Goal: Information Seeking & Learning: Learn about a topic

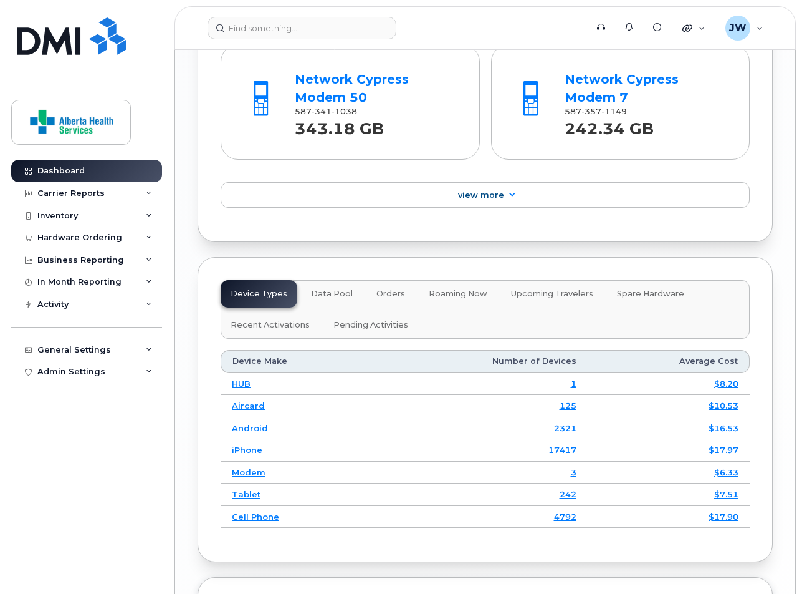
scroll to position [1742, 0]
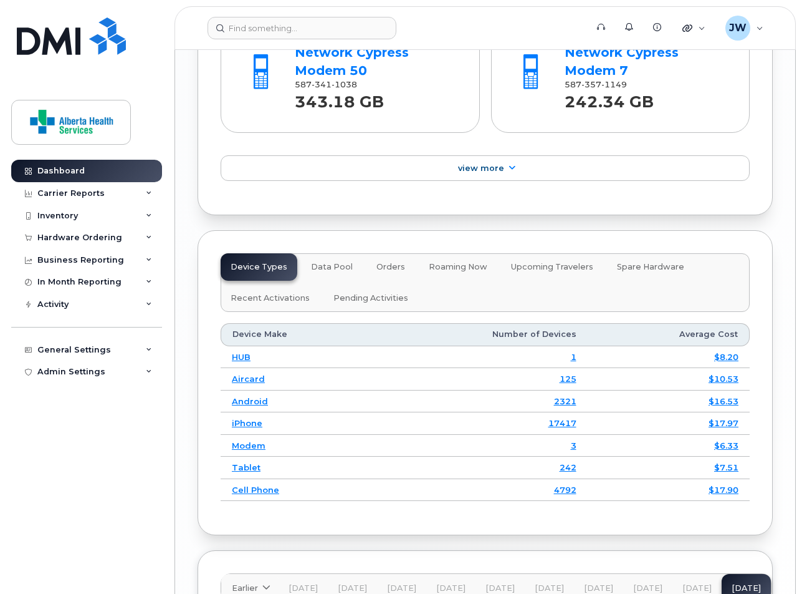
click at [241, 375] on link "Aircard" at bounding box center [248, 379] width 33 height 10
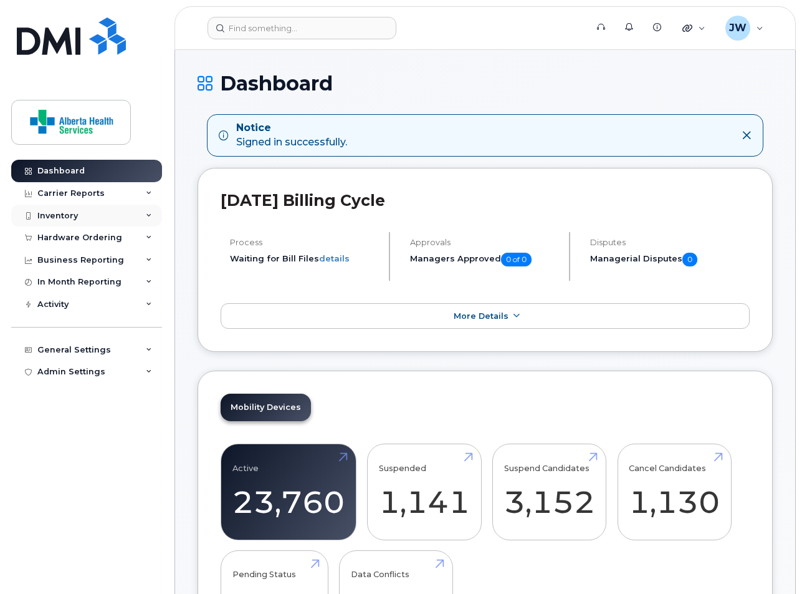
click at [145, 211] on div "Inventory" at bounding box center [86, 216] width 151 height 22
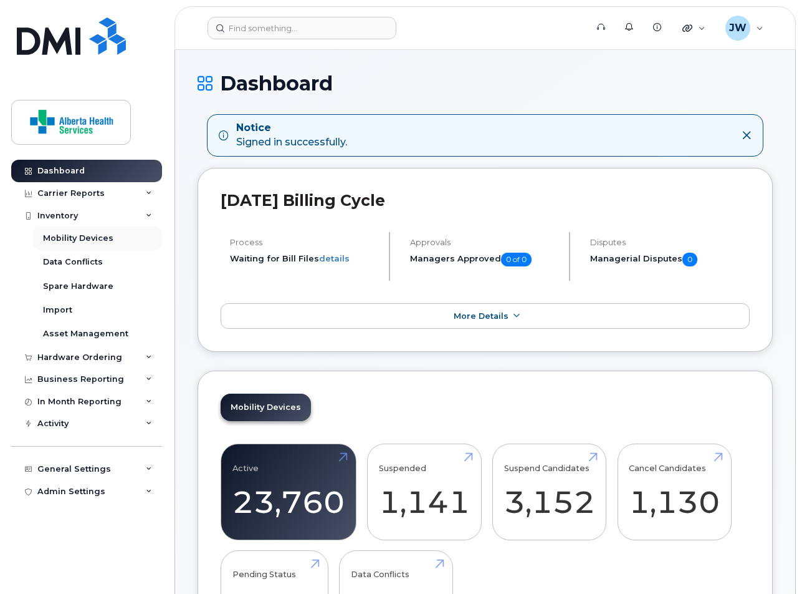
click at [102, 234] on div "Mobility Devices" at bounding box center [78, 238] width 70 height 11
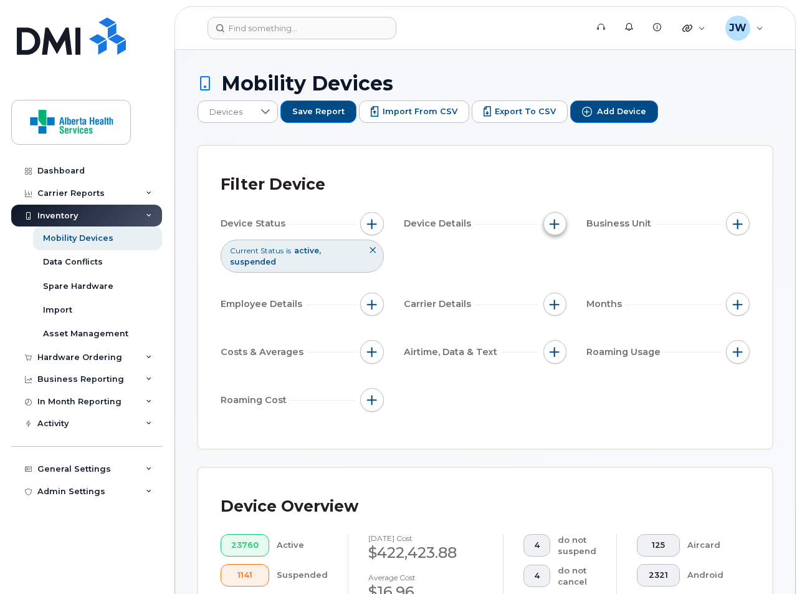
click at [551, 225] on button "button" at bounding box center [556, 224] width 24 height 24
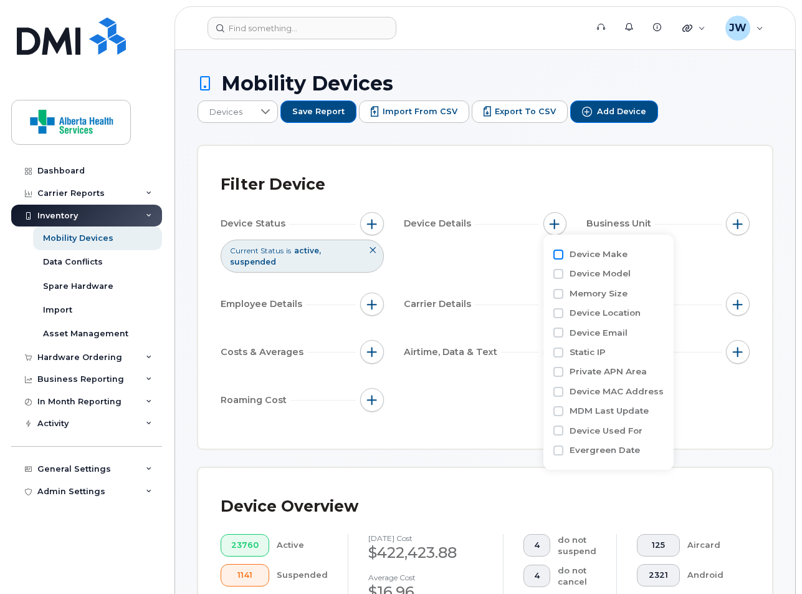
click at [557, 252] on input "Device Make" at bounding box center [559, 254] width 10 height 10
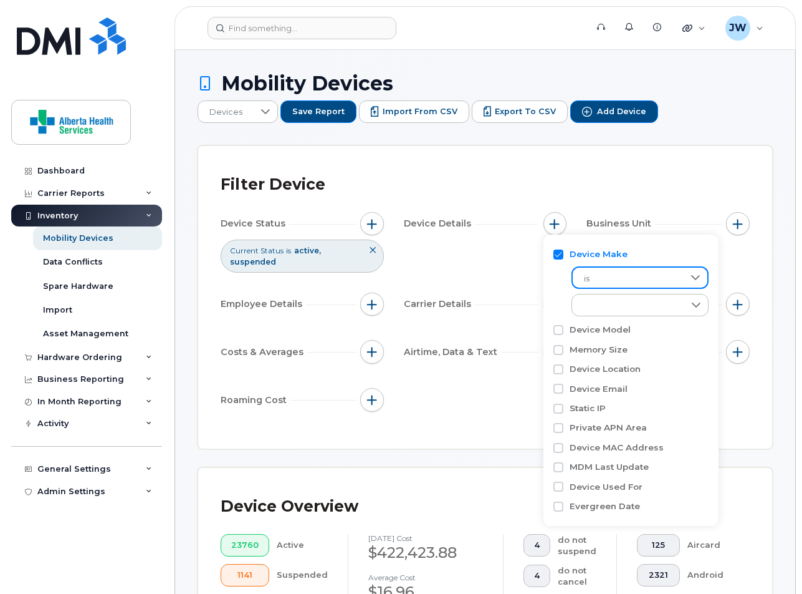
click at [605, 279] on span "is" at bounding box center [628, 278] width 111 height 22
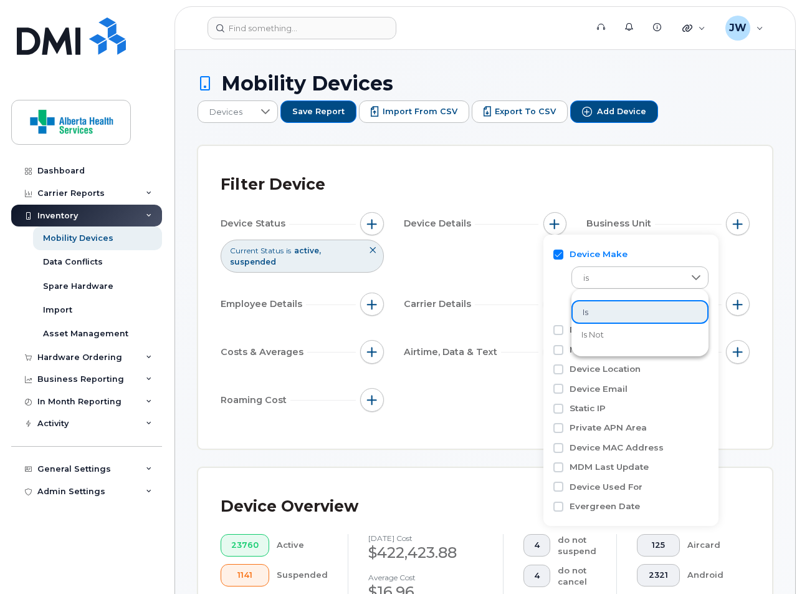
click at [601, 254] on label "Device Make" at bounding box center [599, 254] width 58 height 12
click at [564, 254] on input "Device Make" at bounding box center [559, 254] width 10 height 10
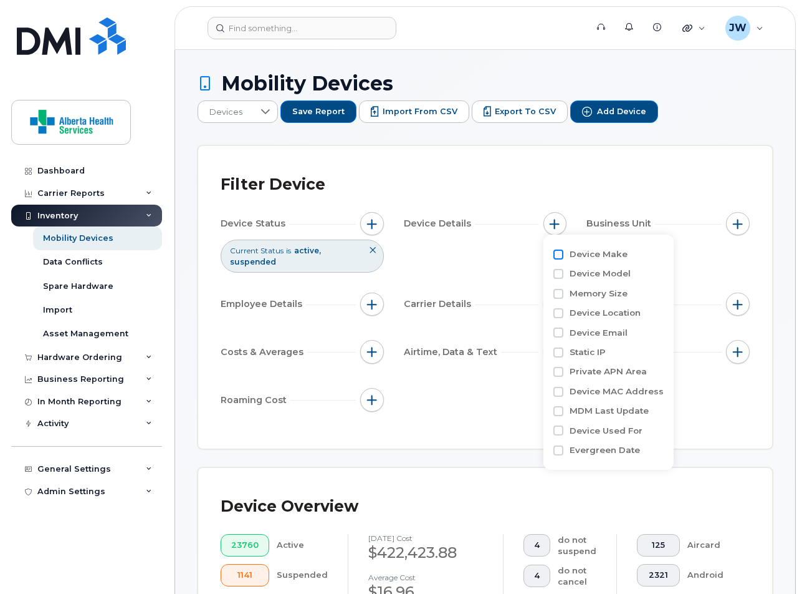
click at [562, 258] on input "Device Make" at bounding box center [559, 254] width 10 height 10
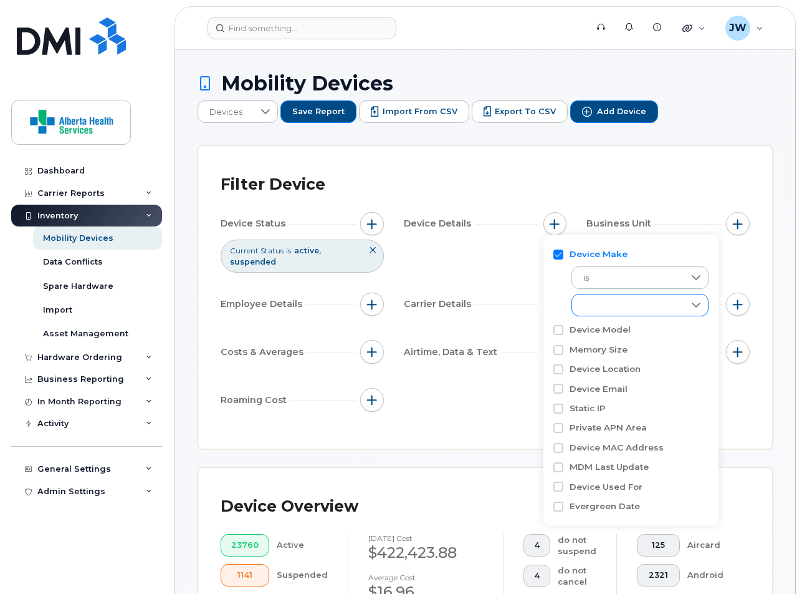
click at [597, 302] on div "empty" at bounding box center [628, 304] width 112 height 21
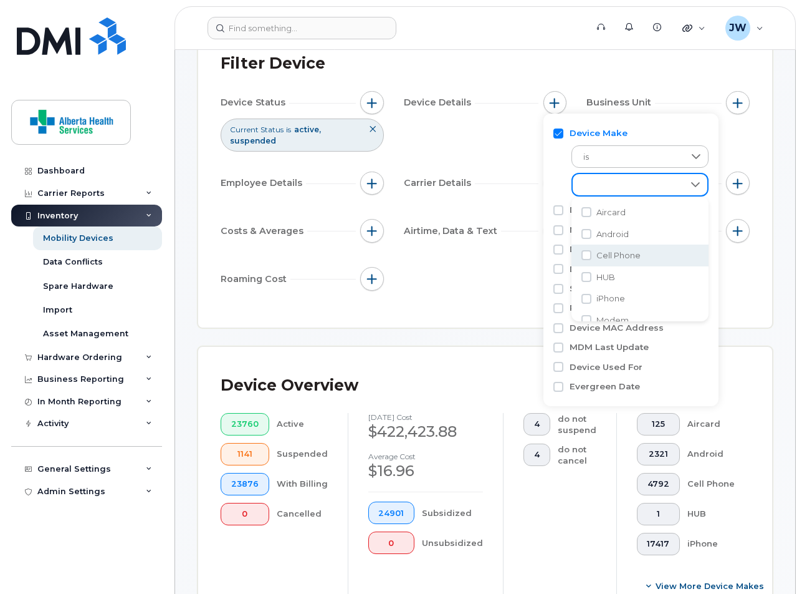
scroll to position [120, 0]
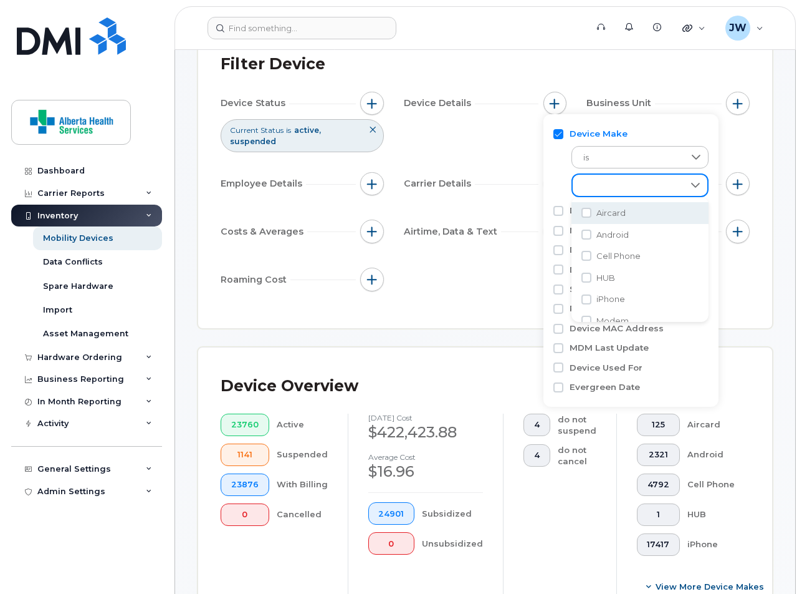
click at [561, 129] on input "Device Make" at bounding box center [559, 134] width 10 height 10
checkbox input "false"
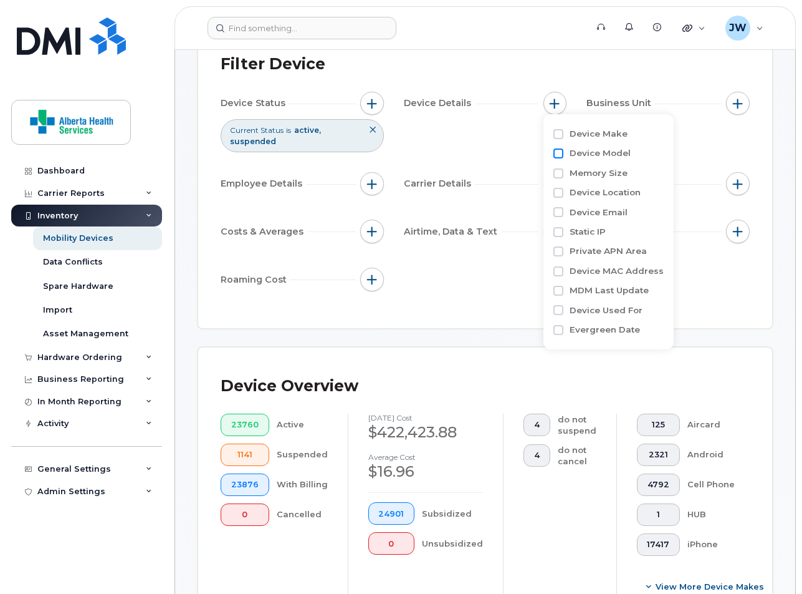
click at [560, 155] on input "Device Model" at bounding box center [559, 153] width 10 height 10
checkbox input "true"
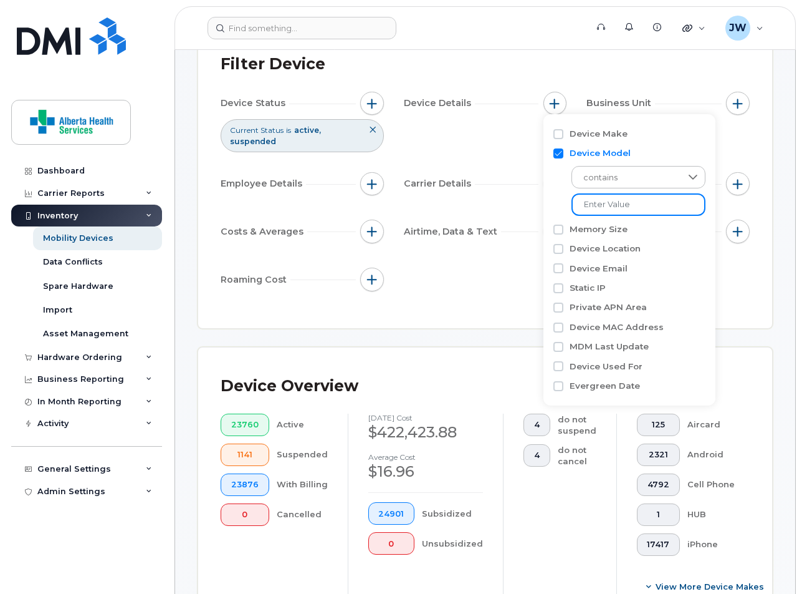
click at [595, 198] on input "text" at bounding box center [639, 204] width 134 height 22
type input "h500"
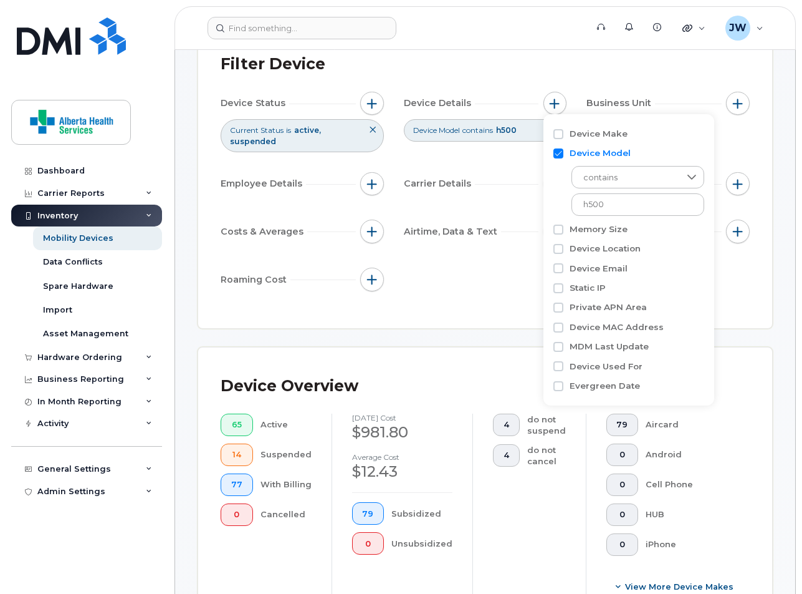
click at [497, 349] on div "Device Overview 65 Active 14 Suspended 77 With Billing 0 Cancelled [DATE] cost …" at bounding box center [485, 488] width 574 height 283
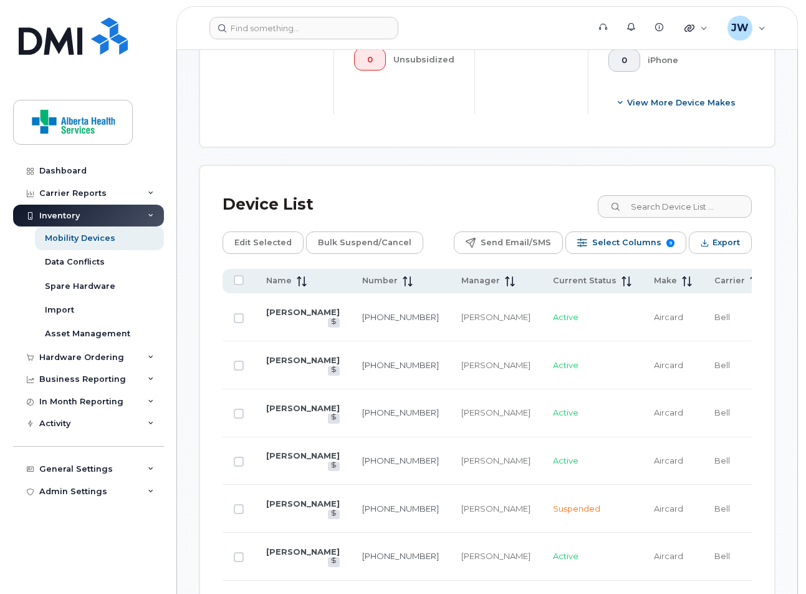
scroll to position [603, 0]
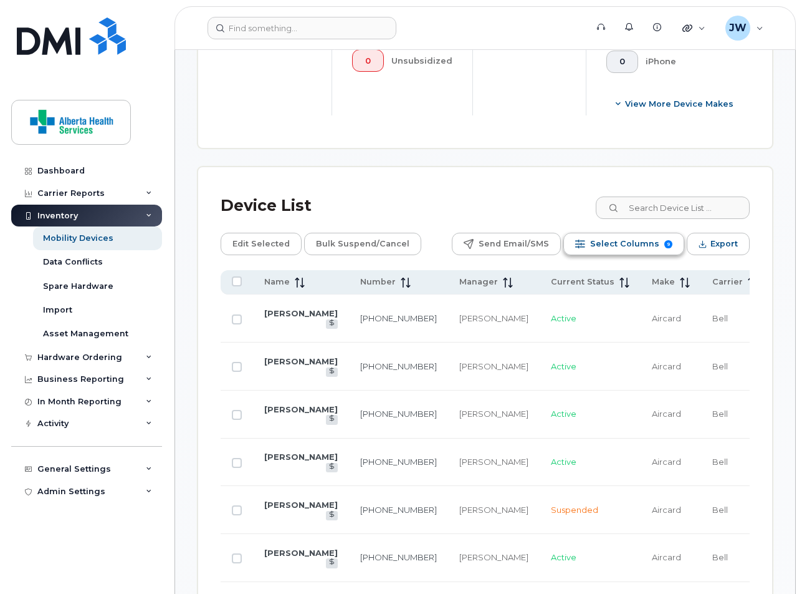
click at [636, 234] on span "Select Columns" at bounding box center [624, 243] width 69 height 19
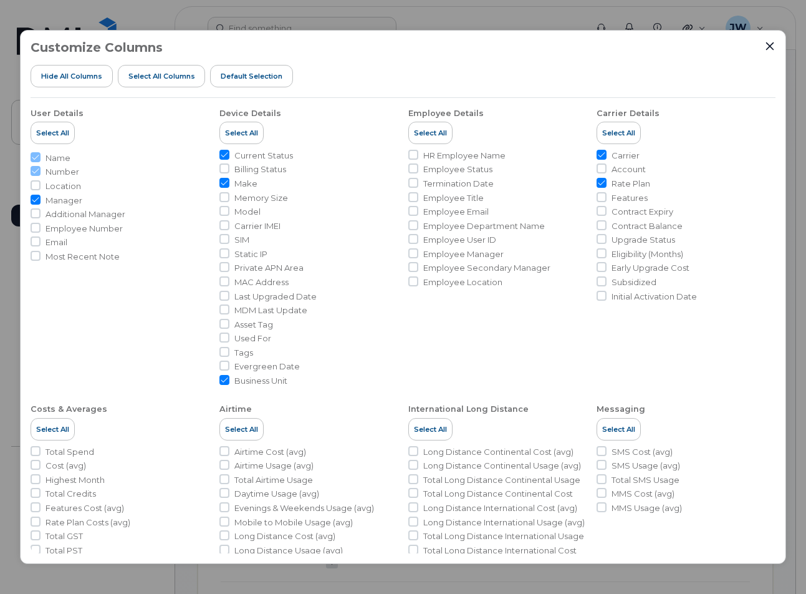
click at [229, 211] on li "Model" at bounding box center [308, 212] width 179 height 12
click at [223, 210] on input "Model" at bounding box center [224, 211] width 10 height 10
checkbox input "true"
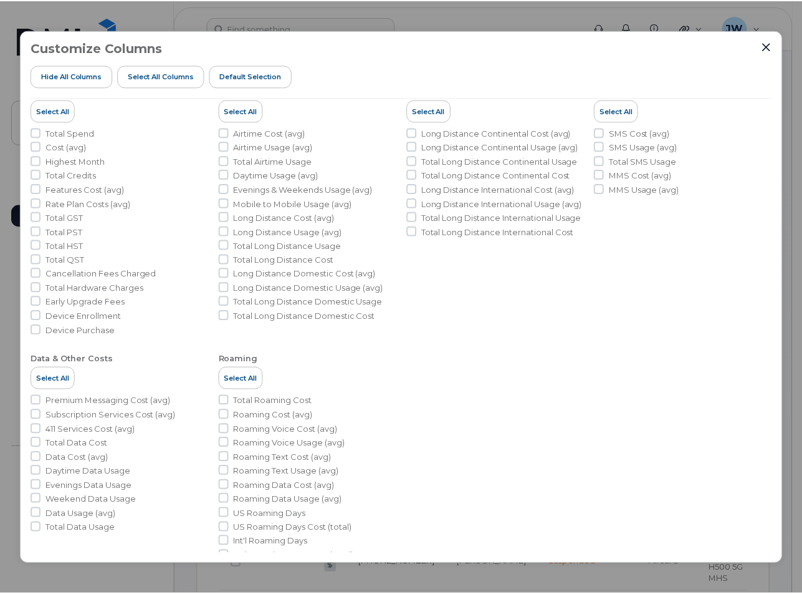
scroll to position [326, 0]
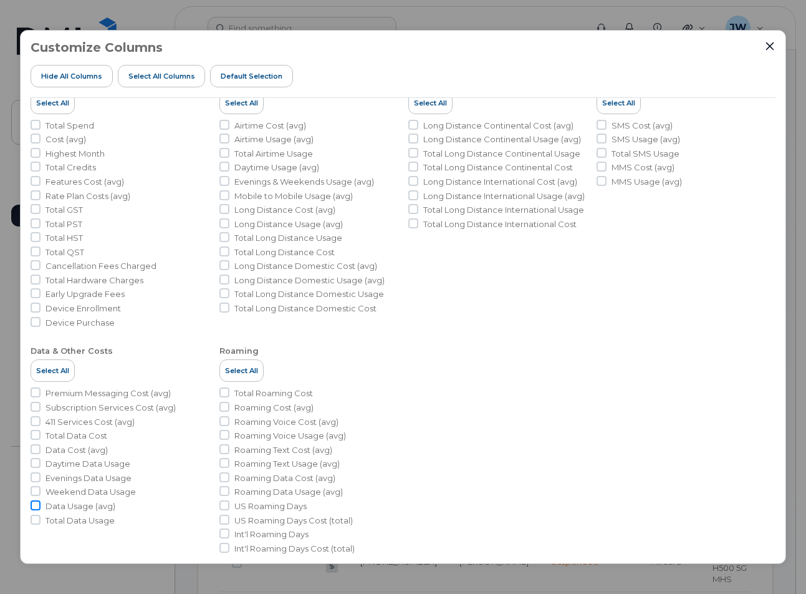
click at [35, 500] on input "Data Usage (avg)" at bounding box center [36, 505] width 10 height 10
checkbox input "true"
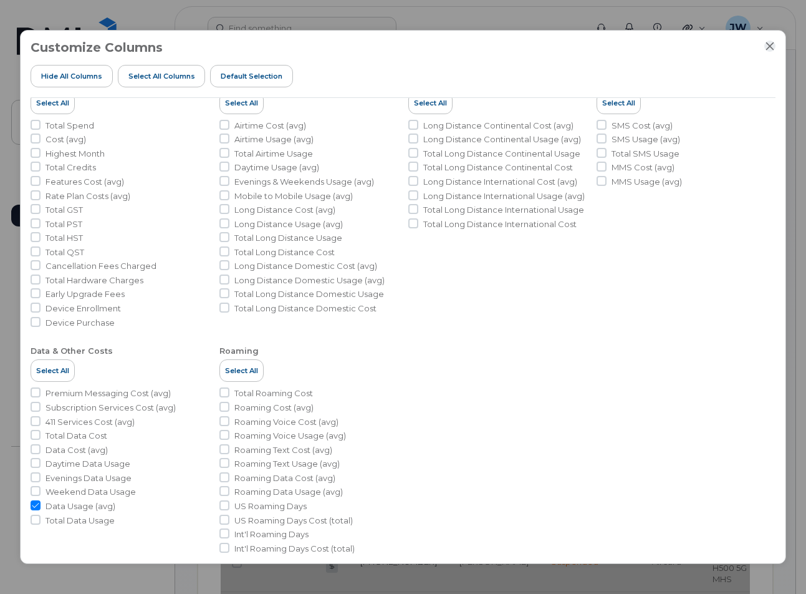
click at [773, 47] on icon "Close" at bounding box center [770, 46] width 10 height 10
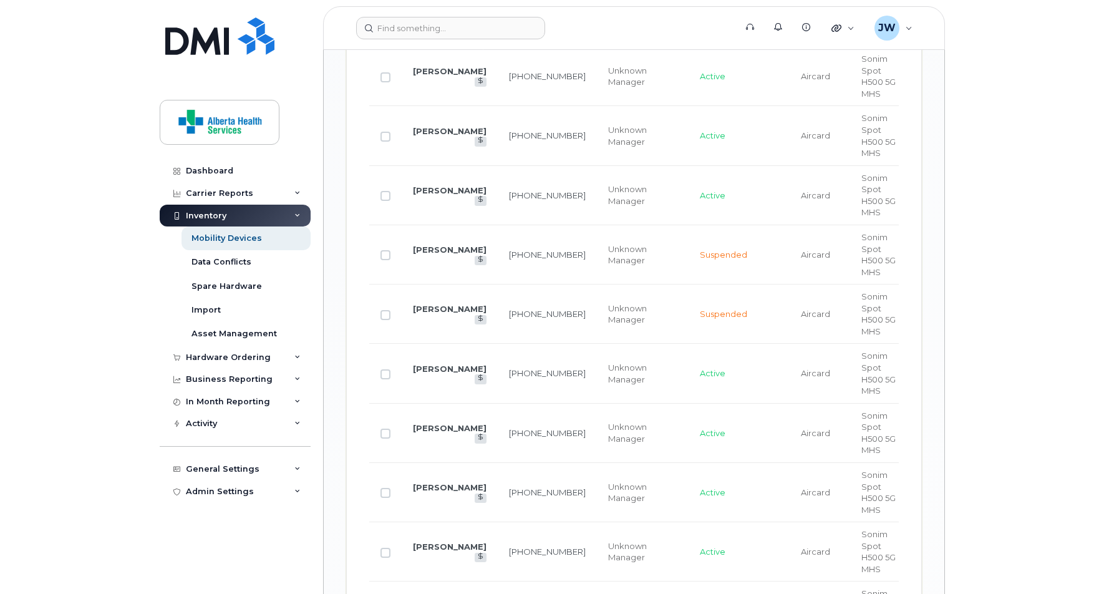
scroll to position [1980, 0]
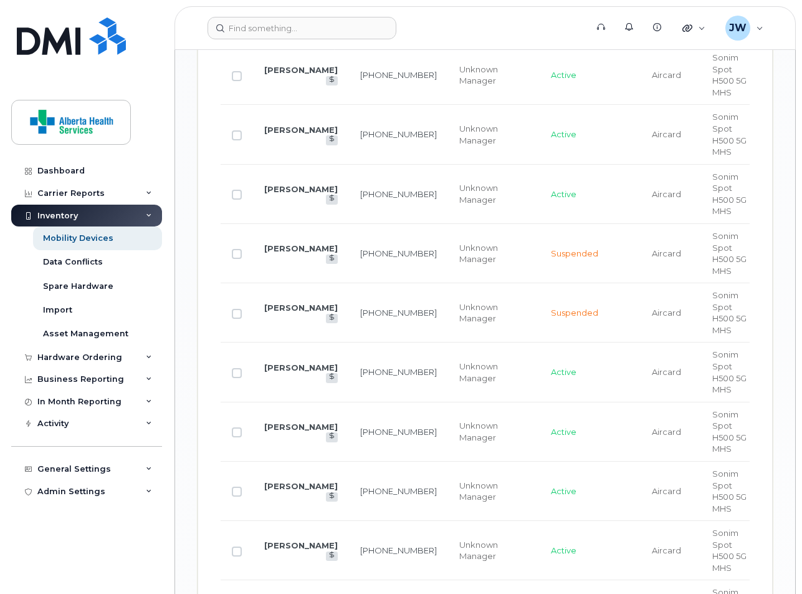
click at [2, 289] on div "Dashboard Carrier Reports Monthly Billing Data Daily Data Pooling Data Behavior…" at bounding box center [84, 297] width 169 height 594
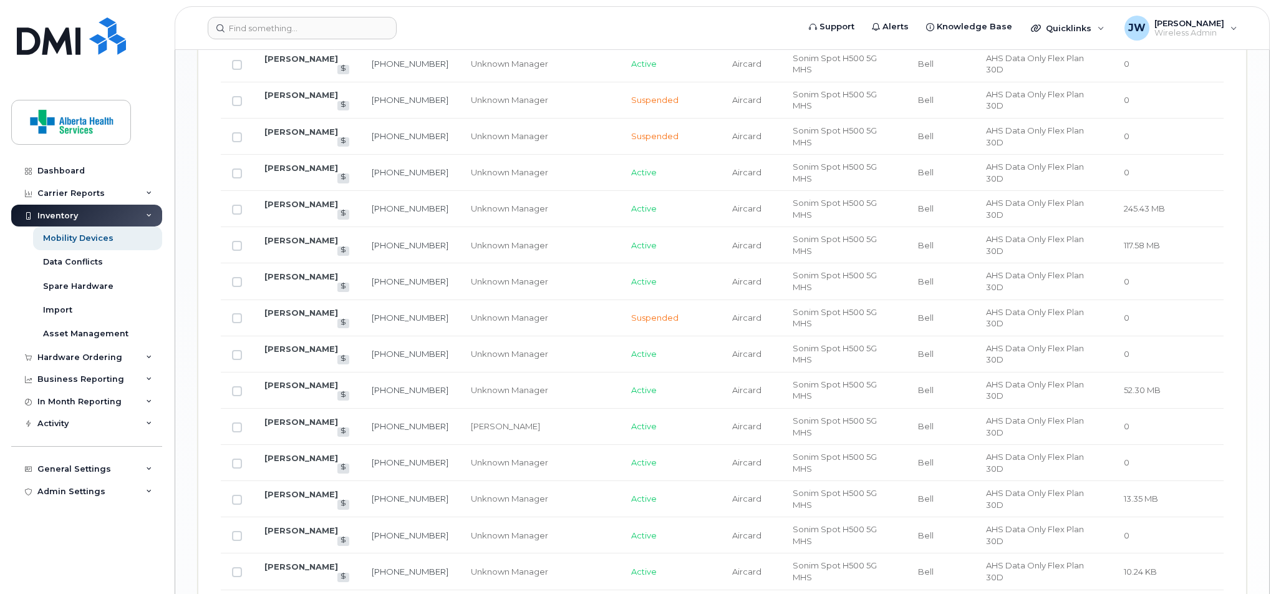
scroll to position [1490, 0]
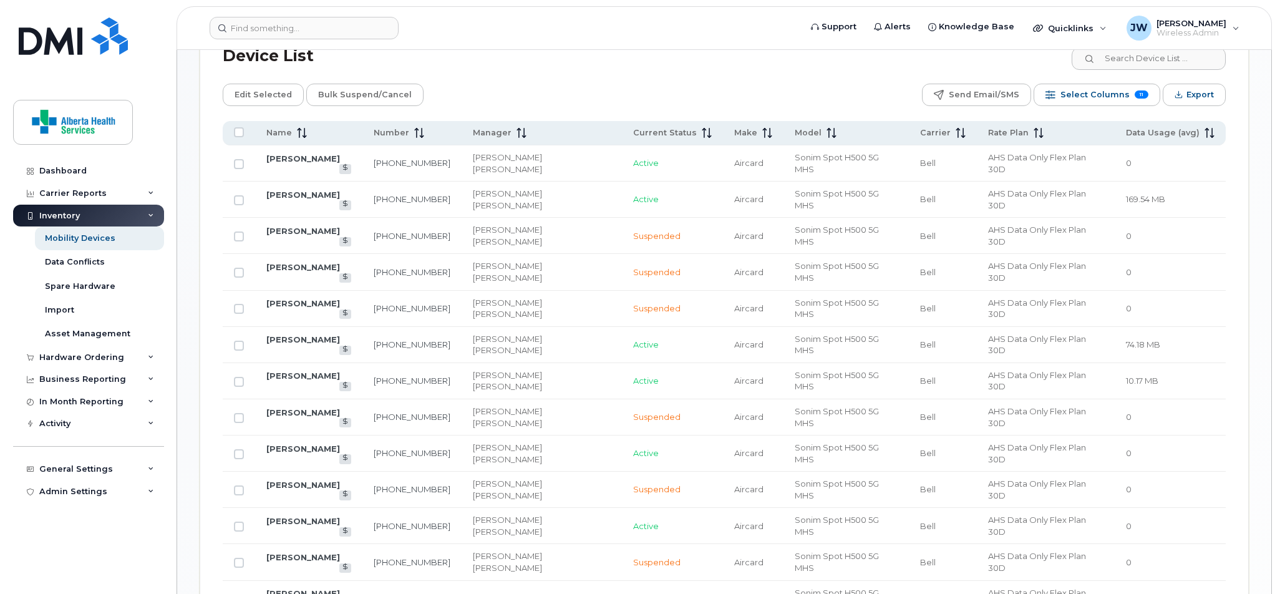
scroll to position [627, 0]
click at [802, 100] on span "Select Columns" at bounding box center [1092, 96] width 69 height 19
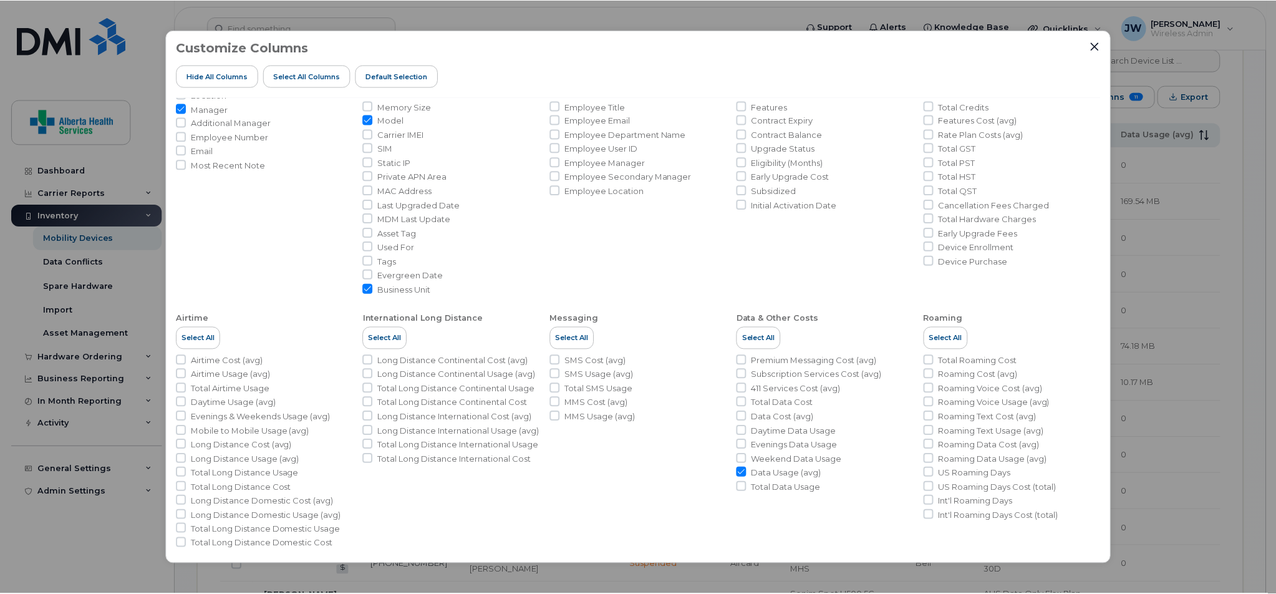
scroll to position [90, 0]
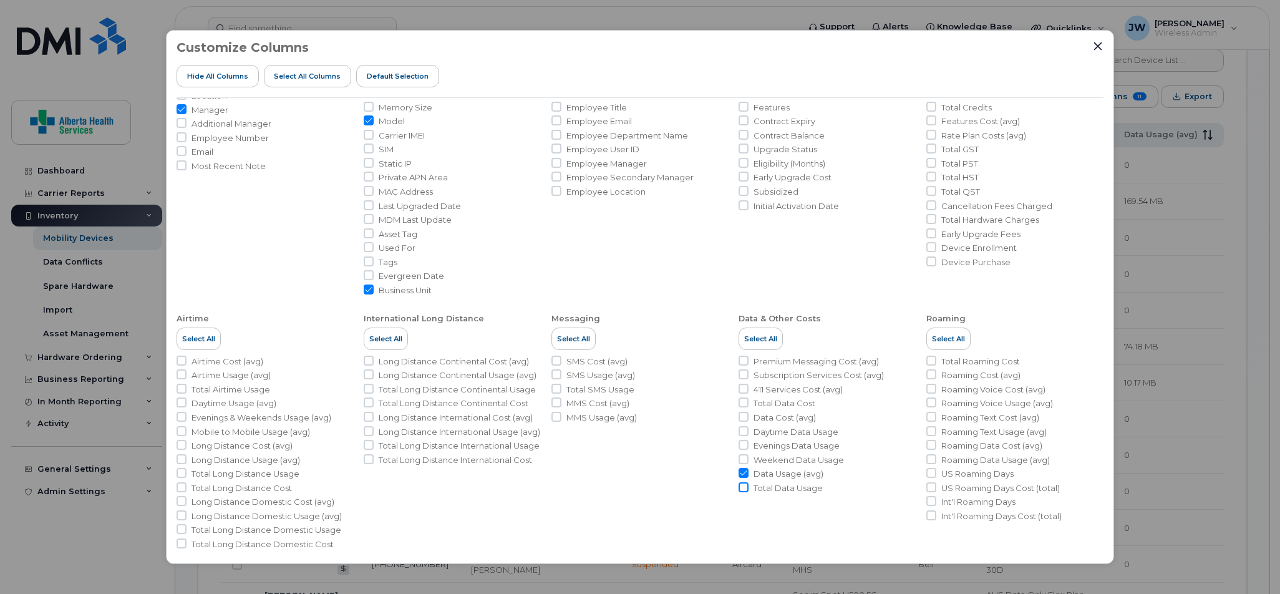
click at [741, 482] on input "Total Data Usage" at bounding box center [743, 487] width 10 height 10
checkbox input "true"
click at [802, 44] on icon "Close" at bounding box center [1097, 46] width 10 height 10
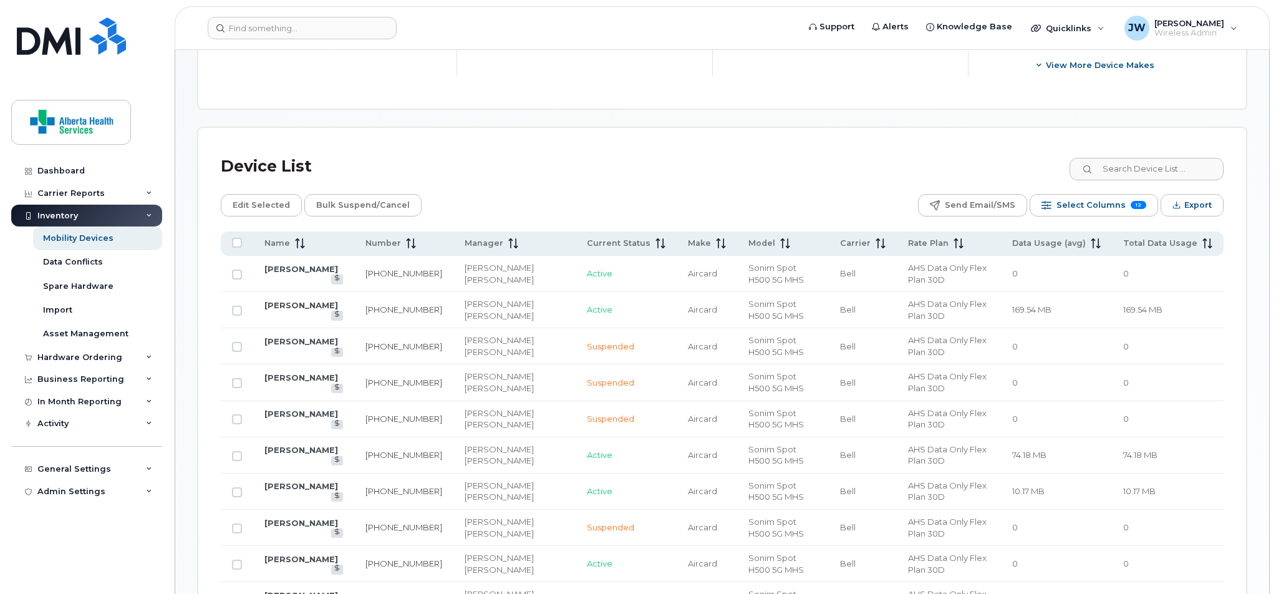
scroll to position [517, 0]
click at [802, 247] on span "Total Data Usage" at bounding box center [1160, 244] width 74 height 11
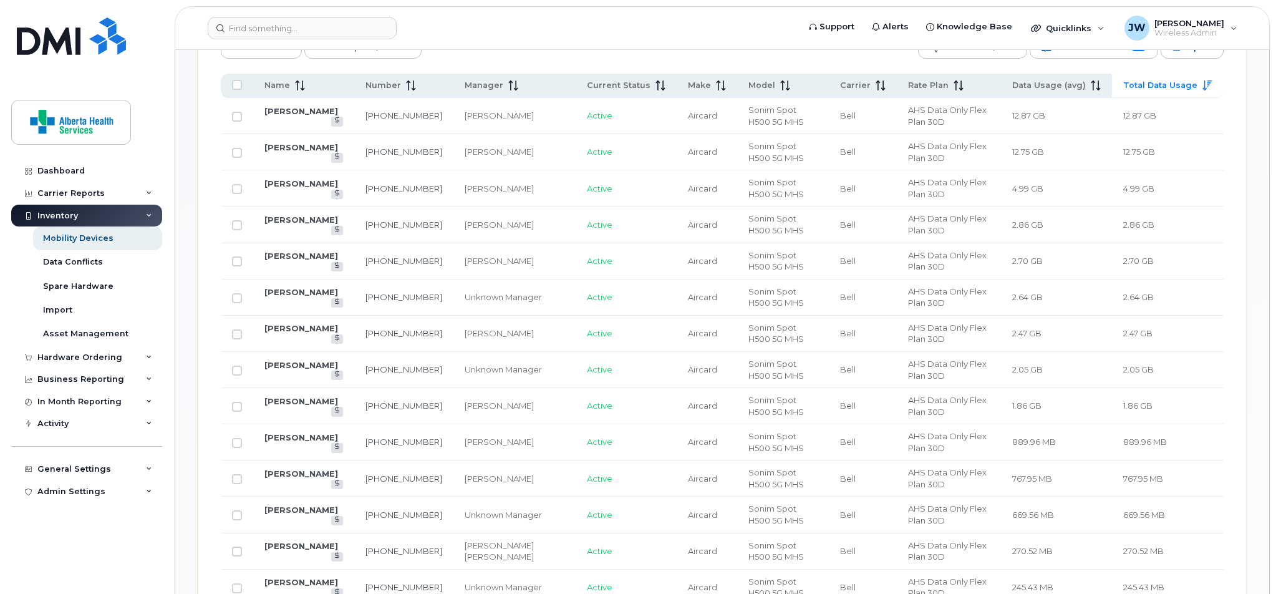
scroll to position [662, 0]
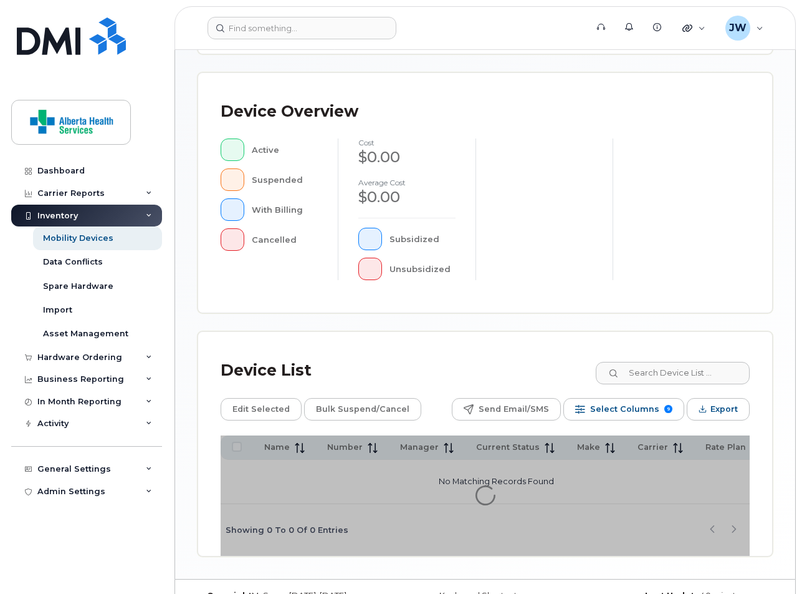
scroll to position [360, 0]
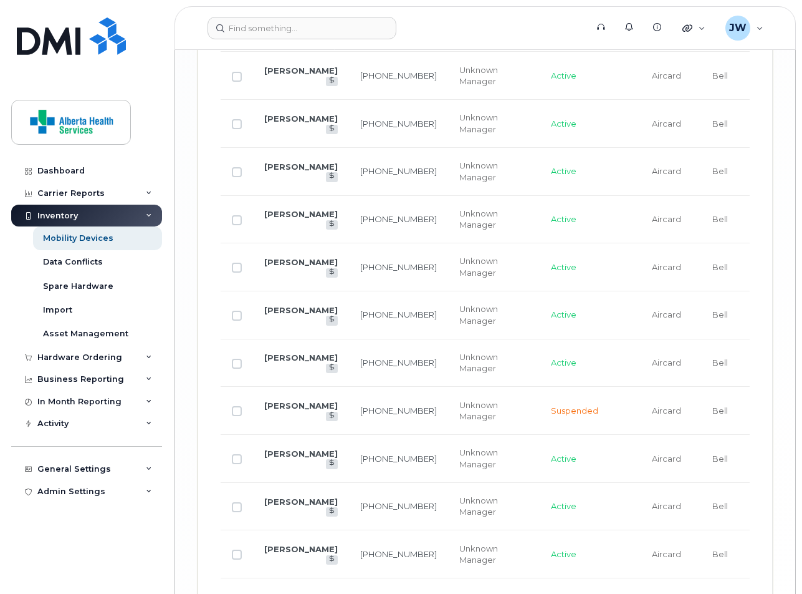
scroll to position [2708, 0]
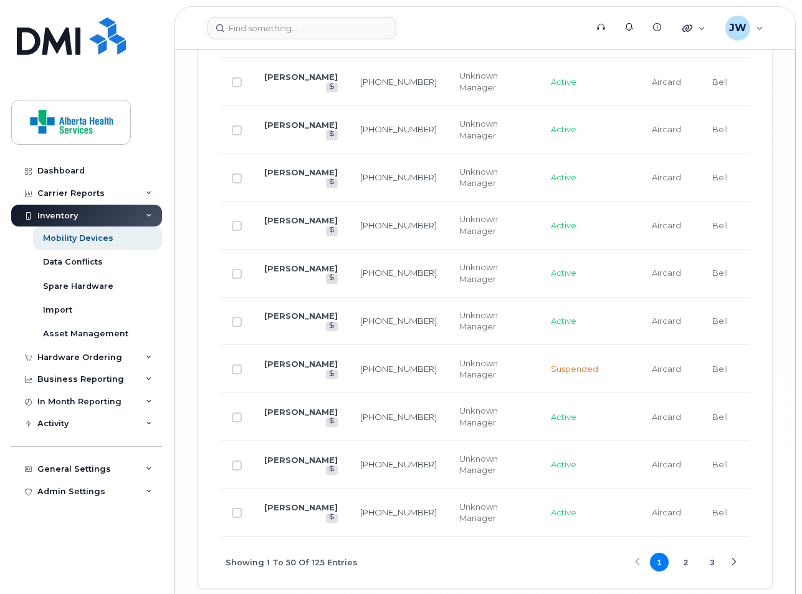
click at [690, 552] on button "2" at bounding box center [686, 561] width 19 height 19
click at [714, 552] on button "3" at bounding box center [712, 561] width 19 height 19
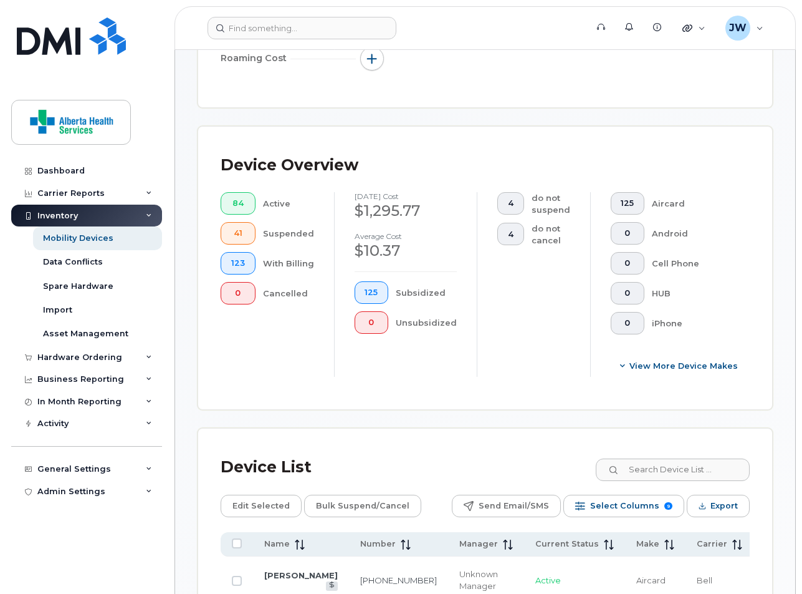
scroll to position [277, 0]
